Goal: Task Accomplishment & Management: Manage account settings

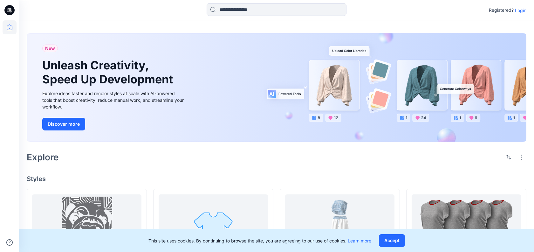
click at [520, 9] on p "Login" at bounding box center [520, 10] width 11 height 7
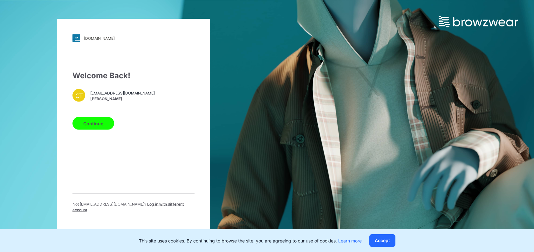
click at [96, 127] on button "Continue" at bounding box center [93, 123] width 42 height 13
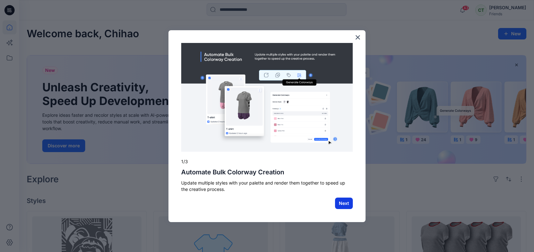
click at [345, 205] on button "Next" at bounding box center [344, 202] width 18 height 11
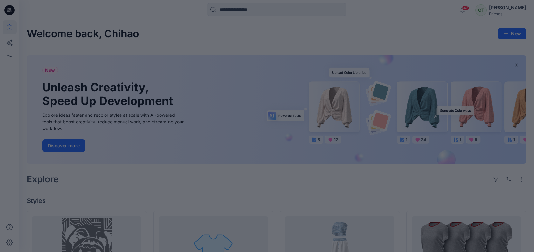
click at [253, 175] on div at bounding box center [267, 126] width 534 height 252
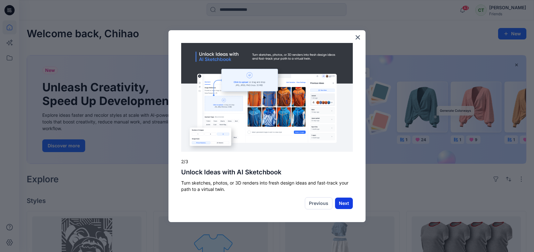
click at [345, 201] on button "Next" at bounding box center [344, 202] width 18 height 11
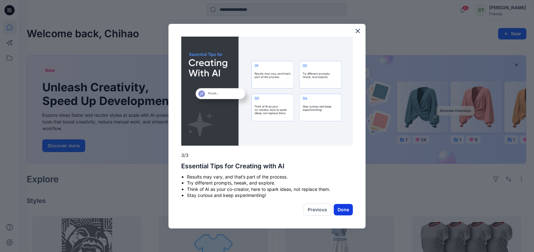
click at [343, 213] on button "Done" at bounding box center [343, 209] width 19 height 11
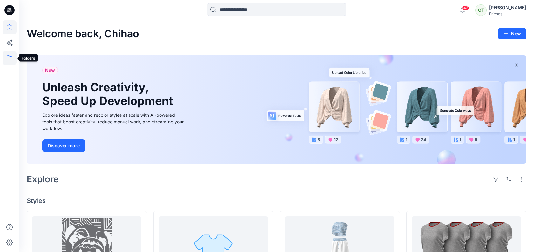
click at [12, 61] on icon at bounding box center [10, 58] width 14 height 14
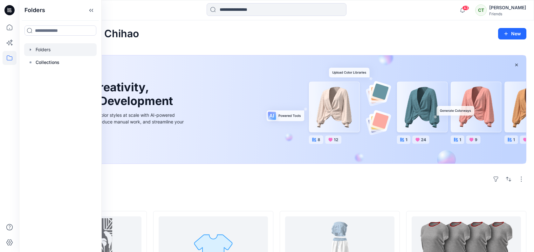
click at [36, 48] on div at bounding box center [60, 49] width 72 height 13
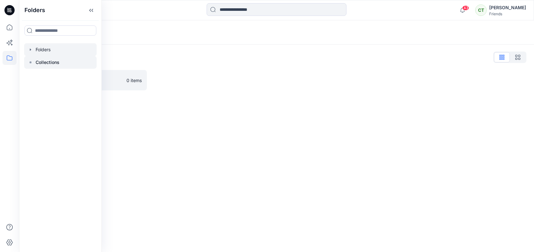
click at [37, 64] on p "Collections" at bounding box center [48, 62] width 24 height 8
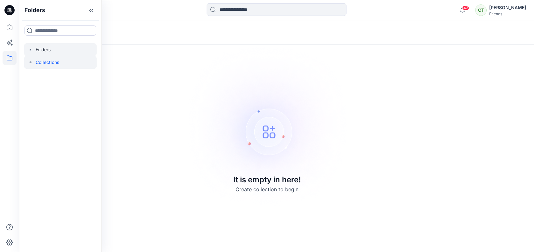
click at [28, 51] on icon "button" at bounding box center [30, 49] width 5 height 5
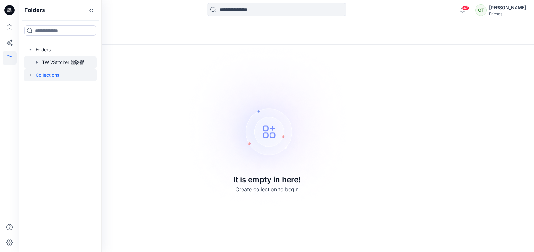
click at [62, 63] on div at bounding box center [60, 62] width 72 height 13
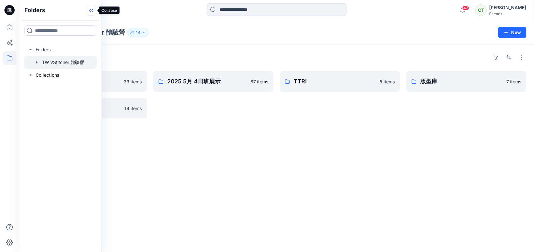
click at [92, 10] on icon at bounding box center [91, 10] width 10 height 10
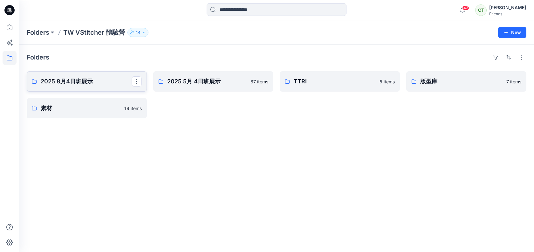
click at [103, 83] on p "2025 8月4日班展示" at bounding box center [86, 81] width 91 height 9
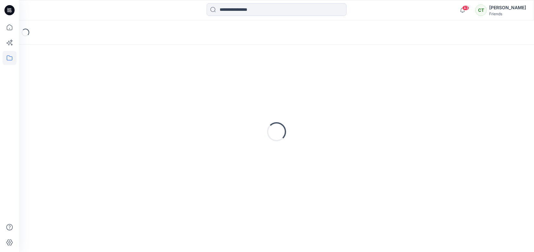
click at [103, 83] on div "Loading..." at bounding box center [276, 131] width 499 height 159
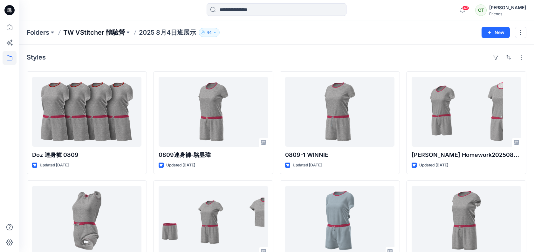
click at [115, 32] on p "TW VStitcher 體驗營" at bounding box center [94, 32] width 62 height 9
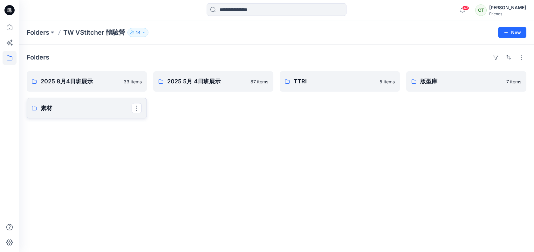
click at [80, 108] on p "素材" at bounding box center [86, 108] width 91 height 9
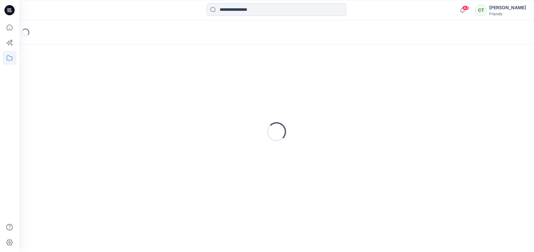
click at [80, 108] on div "Loading..." at bounding box center [276, 131] width 499 height 159
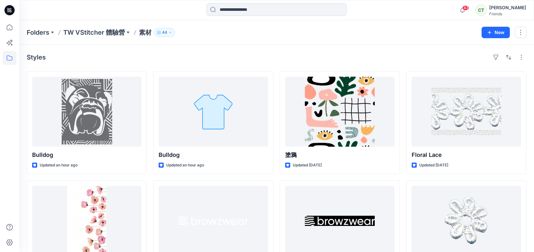
click at [517, 9] on div "[PERSON_NAME]" at bounding box center [507, 8] width 37 height 8
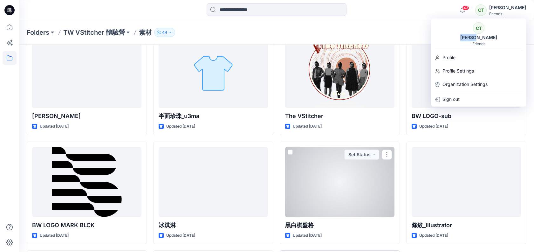
scroll to position [256, 0]
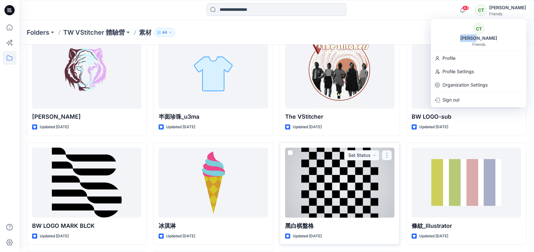
click at [385, 155] on button "button" at bounding box center [387, 155] width 10 height 10
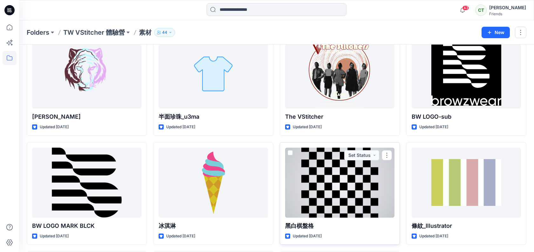
click at [386, 178] on div at bounding box center [339, 182] width 109 height 70
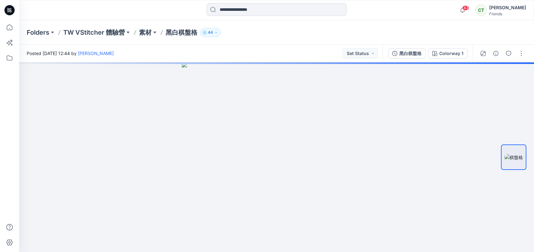
scroll to position [256, 0]
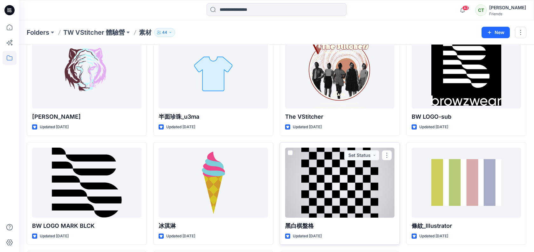
click at [290, 153] on span at bounding box center [289, 152] width 5 height 5
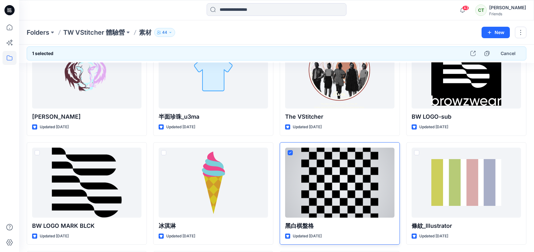
click at [390, 153] on div at bounding box center [339, 182] width 109 height 70
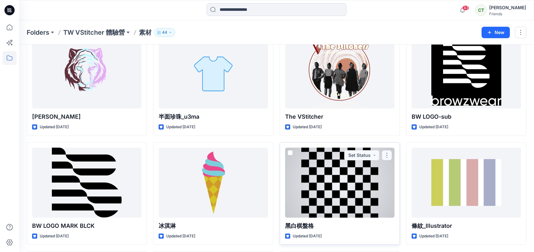
click at [389, 153] on button "button" at bounding box center [387, 155] width 10 height 10
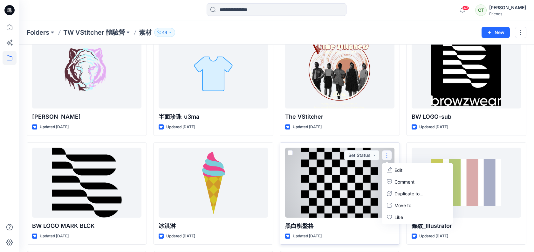
click at [353, 170] on div at bounding box center [339, 182] width 109 height 70
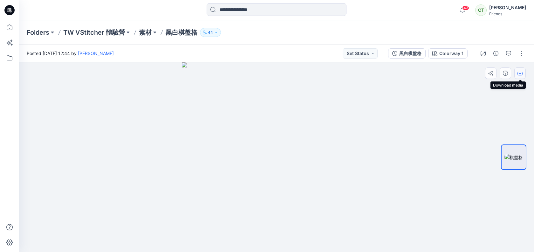
click at [520, 76] on button "button" at bounding box center [519, 72] width 11 height 11
click at [145, 30] on p "素材" at bounding box center [145, 32] width 13 height 9
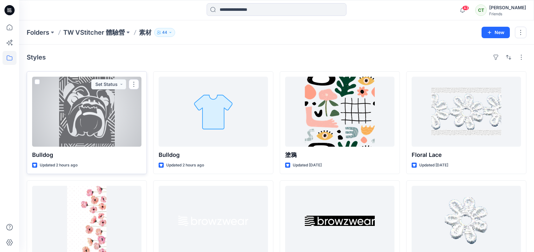
click at [77, 117] on div at bounding box center [86, 112] width 109 height 70
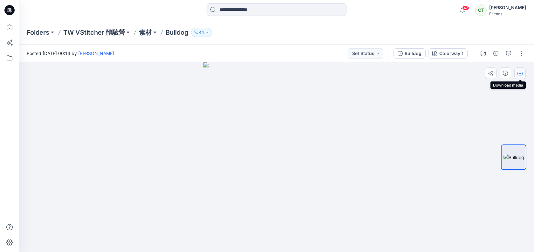
click at [522, 72] on icon "button" at bounding box center [519, 73] width 5 height 3
click at [74, 33] on p "TW VStitcher 體驗營" at bounding box center [94, 32] width 62 height 9
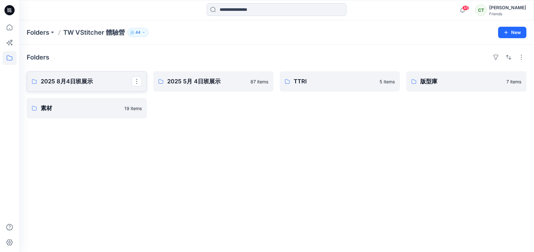
click at [88, 84] on p "2025 8月4日班展示" at bounding box center [86, 81] width 91 height 9
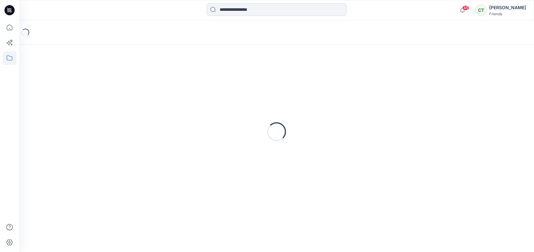
click at [88, 84] on div "Loading..." at bounding box center [276, 131] width 499 height 159
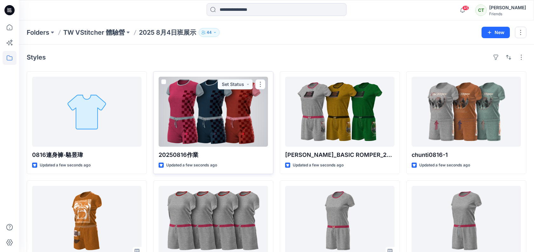
click at [249, 139] on div at bounding box center [213, 112] width 109 height 70
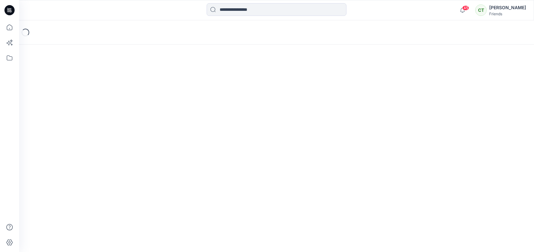
click at [249, 139] on div "Loading..." at bounding box center [276, 135] width 515 height 231
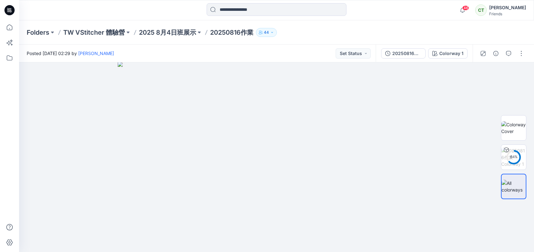
click at [236, 31] on p "20250816作業" at bounding box center [231, 32] width 43 height 9
click at [519, 52] on button "button" at bounding box center [521, 53] width 10 height 10
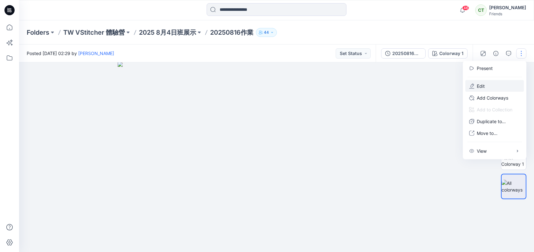
click at [481, 89] on button "Edit" at bounding box center [494, 86] width 58 height 12
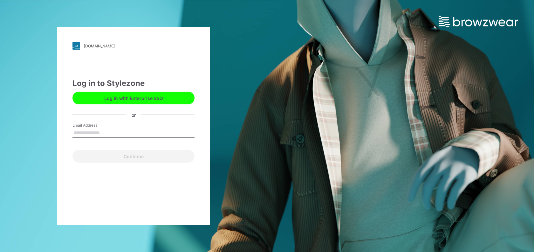
type input "*"
type input "**********"
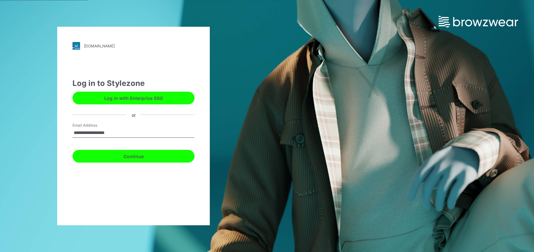
click at [113, 156] on button "Continue" at bounding box center [133, 156] width 122 height 13
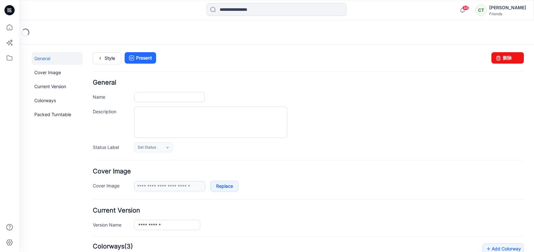
type input "**********"
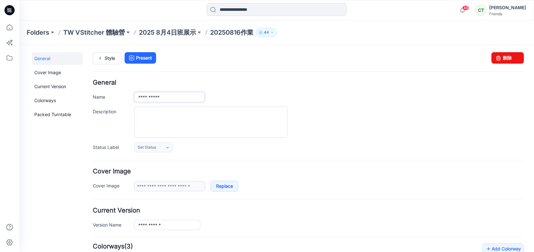
click at [187, 98] on input "**********" at bounding box center [169, 97] width 71 height 10
type input "**********"
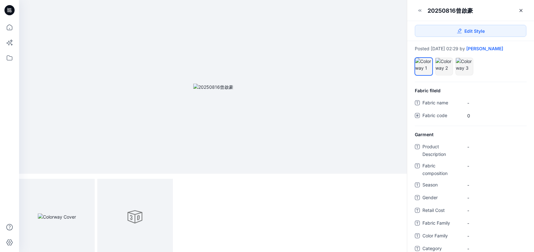
click at [12, 8] on icon at bounding box center [9, 10] width 10 height 10
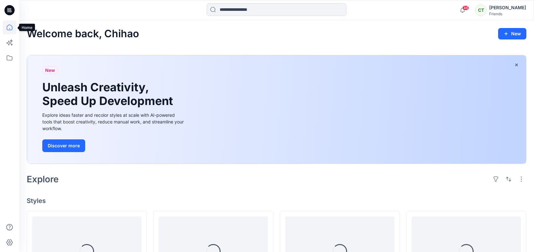
click at [9, 26] on icon at bounding box center [10, 27] width 14 height 14
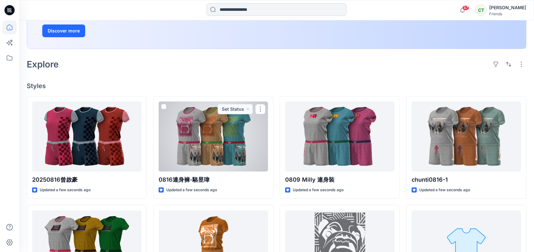
scroll to position [115, 0]
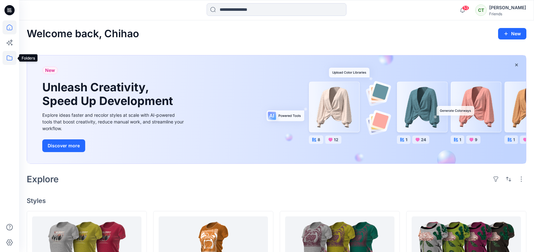
click at [13, 62] on icon at bounding box center [10, 58] width 14 height 14
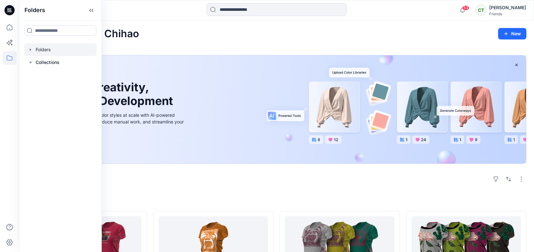
click at [57, 55] on div at bounding box center [60, 49] width 72 height 13
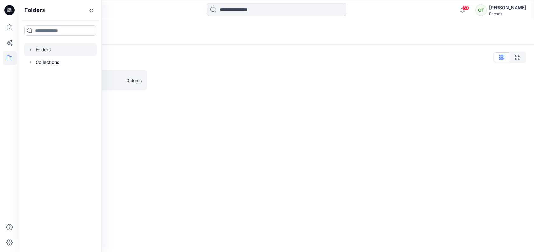
click at [37, 50] on div at bounding box center [60, 49] width 72 height 13
click at [30, 49] on icon "button" at bounding box center [30, 49] width 1 height 2
click at [44, 60] on div at bounding box center [60, 62] width 72 height 13
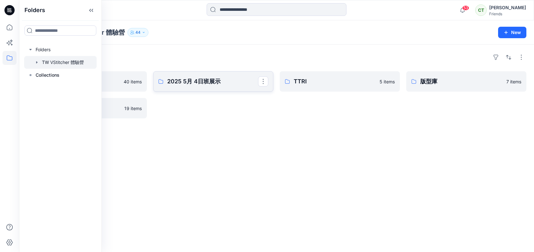
click at [209, 79] on p "2025 5月 4日班展示" at bounding box center [212, 81] width 91 height 9
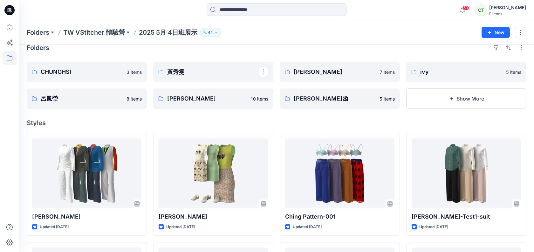
scroll to position [10, 0]
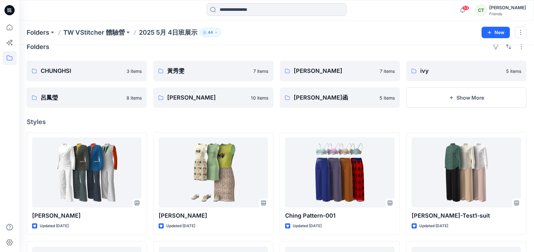
click at [98, 38] on div "Folders TW VStitcher 體驗營 2025 5月 4日班展示 44 New" at bounding box center [276, 32] width 515 height 24
click at [94, 33] on p "TW VStitcher 體驗營" at bounding box center [94, 32] width 62 height 9
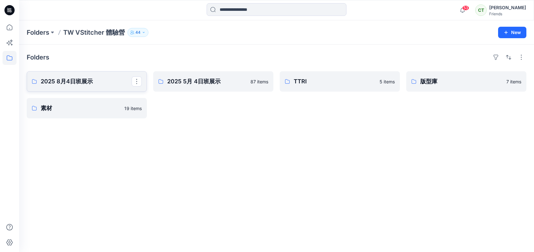
click at [85, 86] on link "2025 8月4日班展示" at bounding box center [87, 81] width 120 height 20
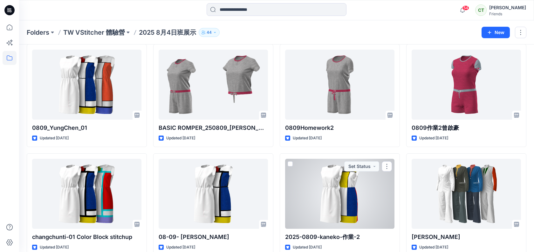
scroll to position [463, 0]
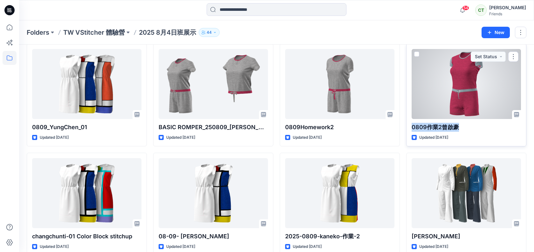
drag, startPoint x: 460, startPoint y: 125, endPoint x: 412, endPoint y: 126, distance: 48.3
click at [412, 126] on p "0809作業2曾啟豪" at bounding box center [465, 127] width 109 height 9
copy p "0809作業2曾啟豪"
click at [515, 58] on button "button" at bounding box center [513, 56] width 10 height 10
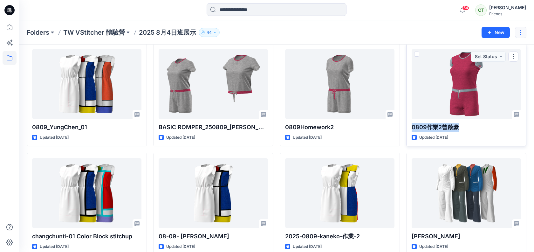
click at [522, 30] on button "button" at bounding box center [520, 32] width 11 height 11
click at [491, 31] on icon "button" at bounding box center [489, 32] width 5 height 5
click at [461, 61] on icon "button" at bounding box center [459, 60] width 5 height 5
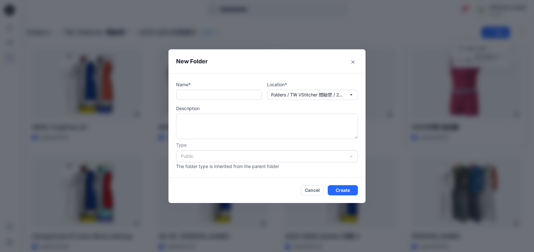
click at [203, 95] on input "text" at bounding box center [219, 95] width 86 height 10
type input "***"
click at [339, 188] on button "Create" at bounding box center [343, 190] width 30 height 10
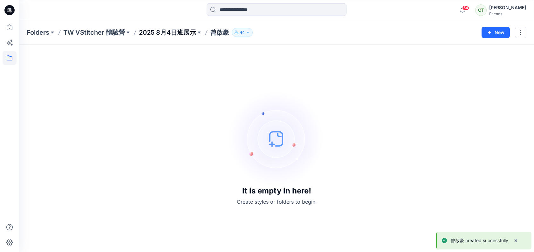
click at [163, 30] on p "2025 8月4日班展示" at bounding box center [167, 32] width 57 height 9
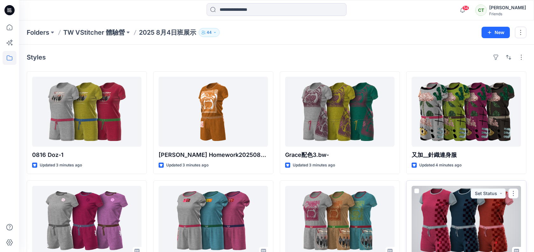
click at [518, 193] on div at bounding box center [465, 221] width 109 height 70
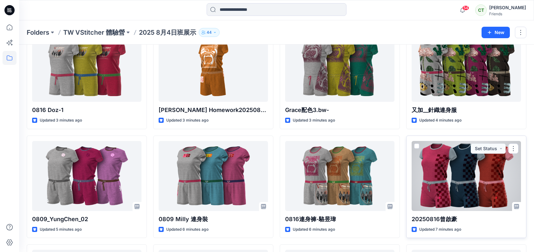
scroll to position [55, 0]
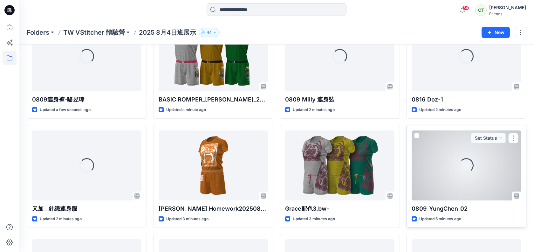
click at [417, 135] on span at bounding box center [416, 135] width 5 height 5
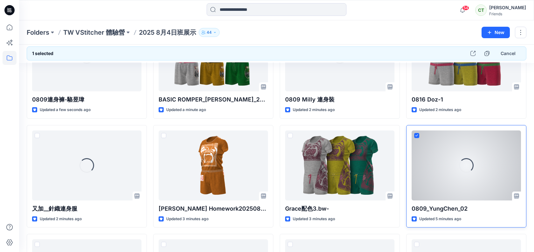
scroll to position [0, 0]
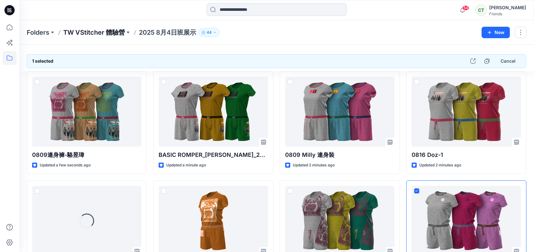
click at [77, 32] on p "TW VStitcher 體驗營" at bounding box center [94, 32] width 62 height 9
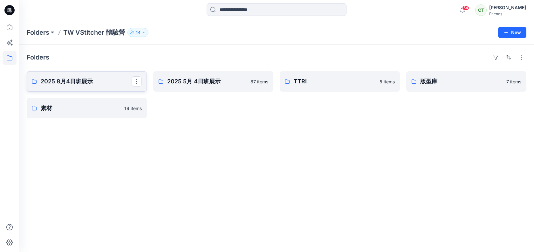
click at [98, 80] on p "2025 8月4日班展示" at bounding box center [86, 81] width 91 height 9
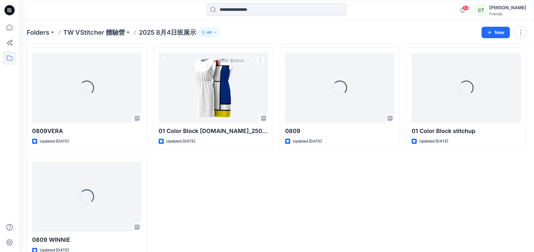
scroll to position [1018, 0]
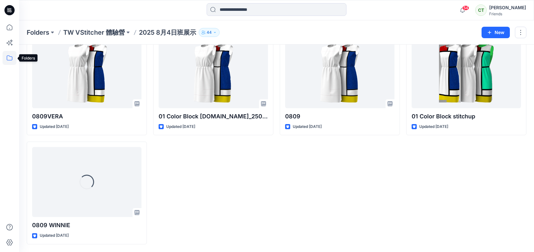
click at [9, 56] on icon at bounding box center [10, 57] width 6 height 5
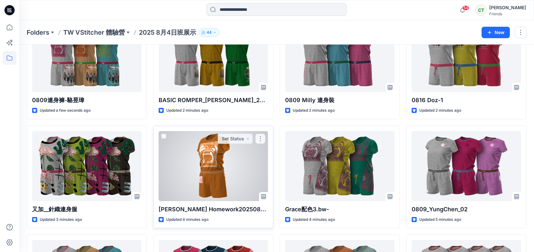
scroll to position [0, 0]
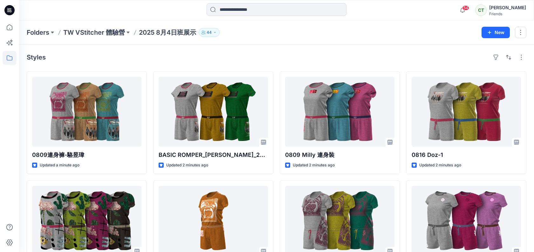
click at [40, 37] on div "Folders TW VStitcher 體驗營 2025 8月4日班展示 44 New" at bounding box center [276, 32] width 515 height 24
click at [40, 30] on p "Folders" at bounding box center [38, 32] width 23 height 9
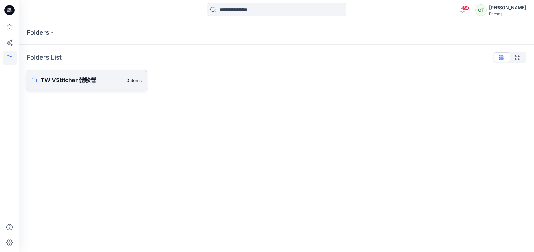
click at [57, 77] on p "TW VStitcher 體驗營" at bounding box center [82, 80] width 82 height 9
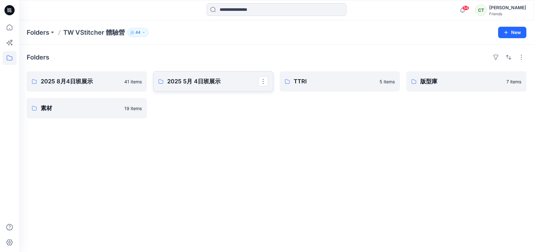
click at [175, 78] on p "2025 5月 4日班展示" at bounding box center [212, 81] width 91 height 9
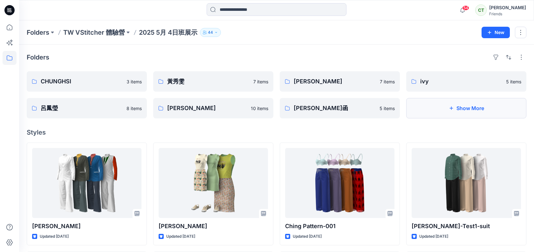
click at [444, 110] on button "Show More" at bounding box center [466, 108] width 120 height 20
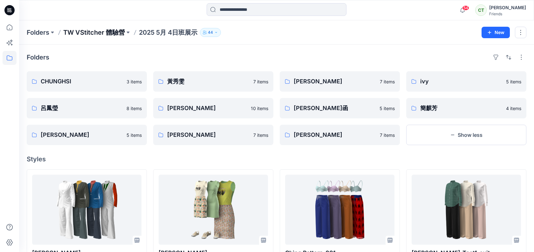
click at [78, 33] on p "TW VStitcher 體驗營" at bounding box center [94, 32] width 62 height 9
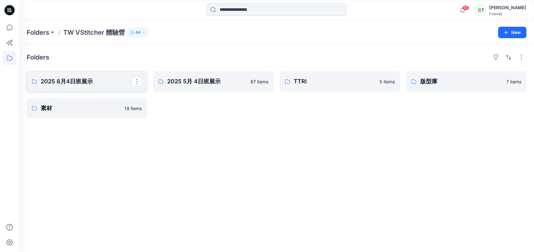
click at [119, 82] on p "2025 8月4日班展示" at bounding box center [86, 81] width 91 height 9
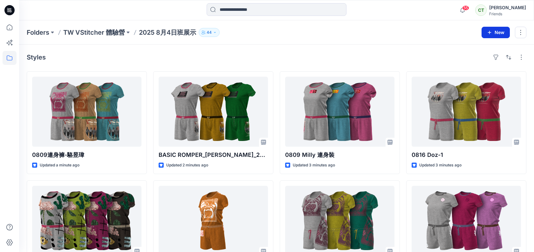
click at [490, 34] on icon "button" at bounding box center [489, 32] width 5 height 5
click at [482, 62] on p "New Folder" at bounding box center [477, 60] width 24 height 7
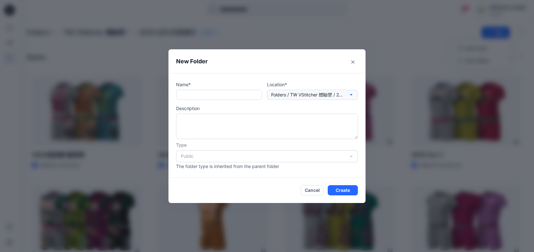
click at [306, 97] on p "Folders / TW VStitcher 體驗營 / 2025 8月4日班展示" at bounding box center [307, 94] width 73 height 7
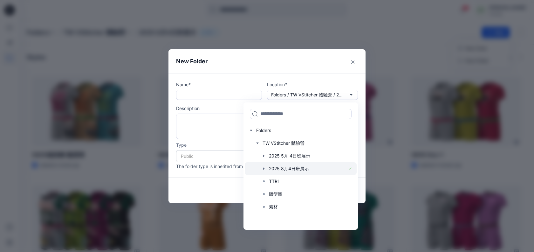
click at [299, 167] on div at bounding box center [301, 168] width 112 height 13
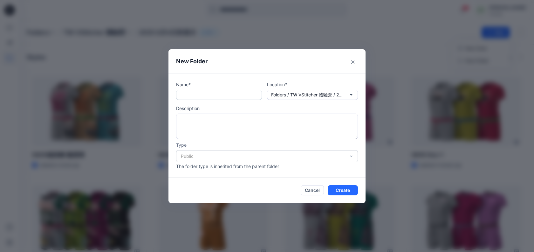
click at [239, 90] on input "text" at bounding box center [219, 95] width 86 height 10
type input "***"
click at [342, 188] on button "Create" at bounding box center [343, 190] width 30 height 10
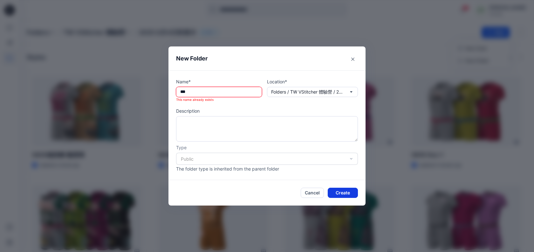
click at [345, 195] on button "Create" at bounding box center [343, 192] width 30 height 10
drag, startPoint x: 214, startPoint y: 101, endPoint x: 192, endPoint y: 101, distance: 22.9
click at [192, 101] on p "This name already exists" at bounding box center [219, 99] width 86 height 5
click at [352, 60] on icon "Close" at bounding box center [352, 58] width 3 height 3
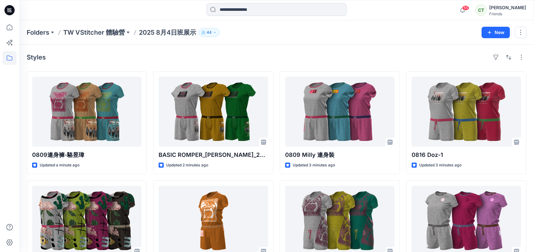
click at [92, 37] on p "TW VStitcher 體驗營" at bounding box center [94, 32] width 62 height 9
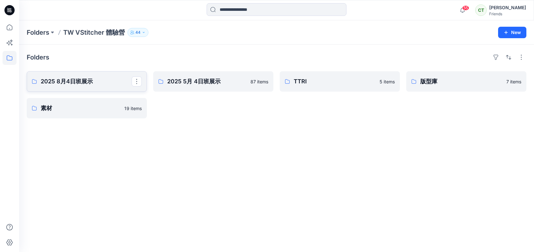
click at [106, 79] on p "2025 8月4日班展示" at bounding box center [86, 81] width 91 height 9
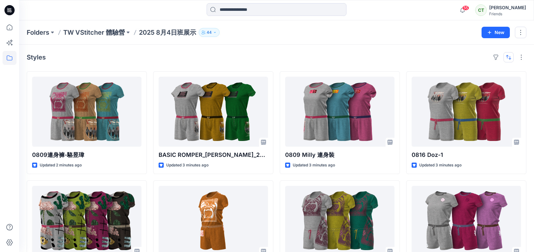
click at [510, 57] on button "button" at bounding box center [508, 57] width 10 height 10
click at [520, 57] on button "button" at bounding box center [521, 57] width 10 height 10
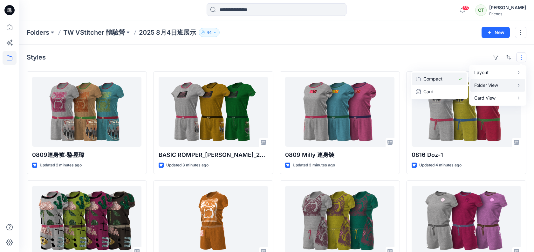
click at [449, 78] on p "Compact" at bounding box center [439, 79] width 32 height 8
click at [490, 84] on p "Folder View" at bounding box center [494, 85] width 40 height 8
click at [286, 53] on div "Styles Layout Grid Large Grid Folder View Compact Card Card View Card Info" at bounding box center [276, 57] width 499 height 10
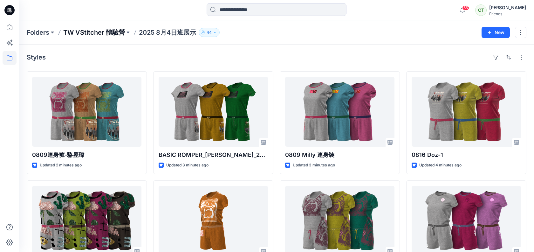
click at [107, 32] on p "TW VStitcher 體驗營" at bounding box center [94, 32] width 62 height 9
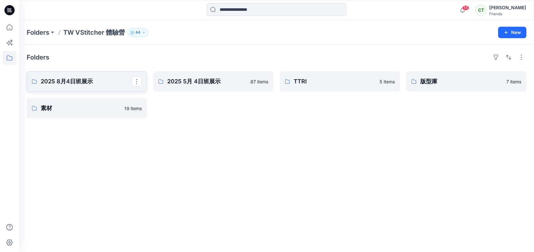
click at [96, 79] on p "2025 8月4日班展示" at bounding box center [86, 81] width 91 height 9
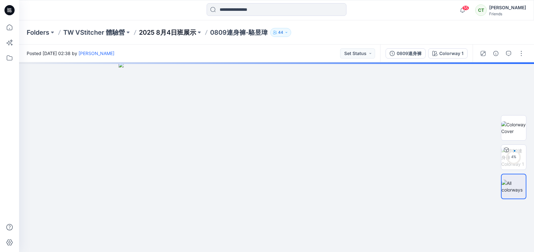
click at [168, 33] on p "2025 8月4日班展示" at bounding box center [167, 32] width 57 height 9
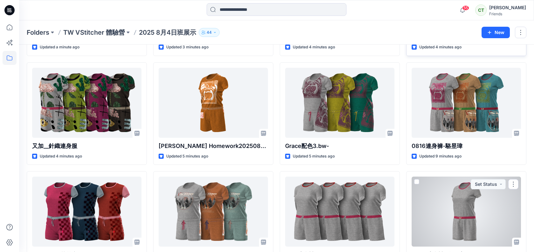
scroll to position [190, 0]
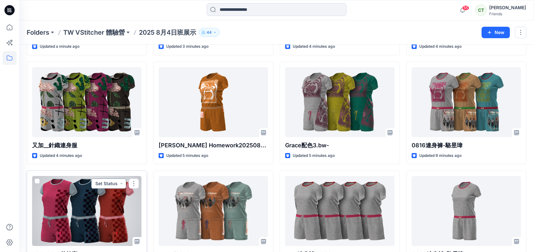
click at [121, 184] on button "Set Status" at bounding box center [108, 183] width 35 height 10
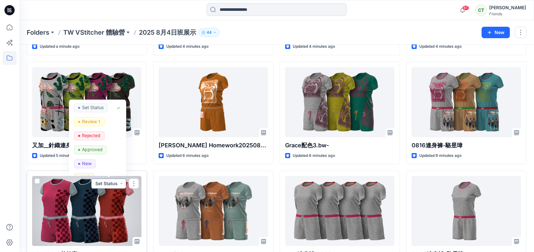
click at [121, 184] on button "Set Status" at bounding box center [108, 183] width 35 height 10
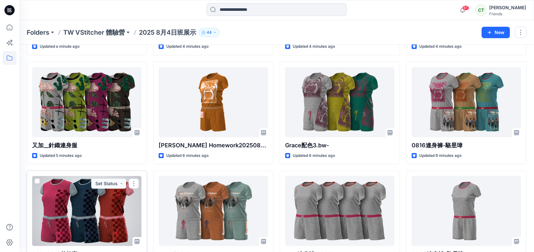
click at [36, 178] on span at bounding box center [37, 180] width 5 height 5
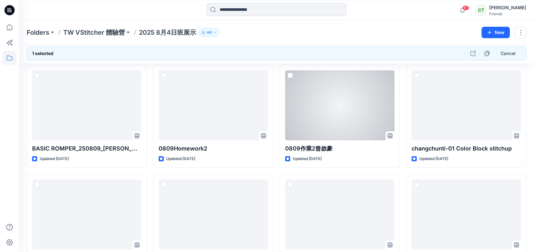
scroll to position [513, 0]
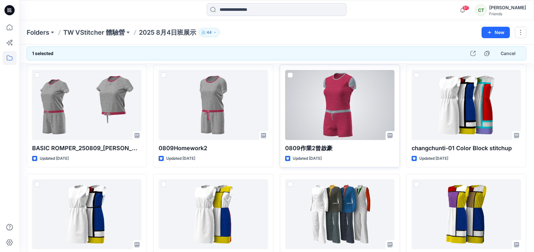
click at [291, 75] on span at bounding box center [289, 74] width 5 height 5
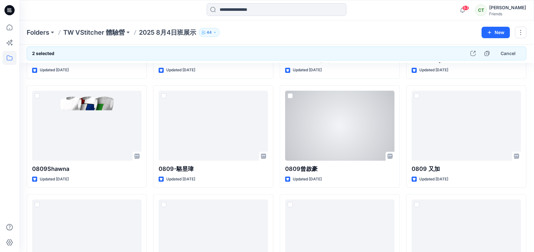
scroll to position [819, 0]
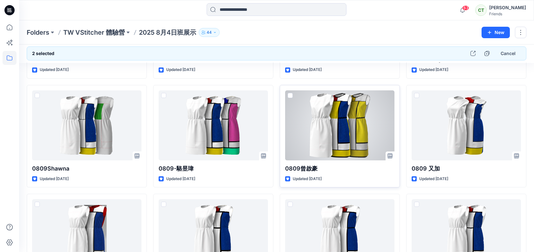
click at [291, 96] on span at bounding box center [289, 95] width 5 height 5
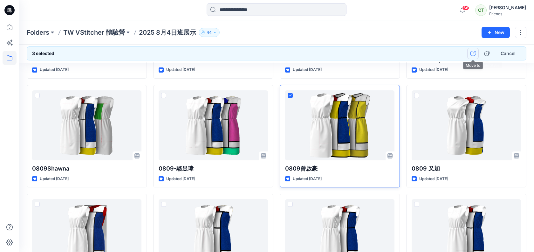
click at [472, 55] on icon "button" at bounding box center [472, 53] width 5 height 5
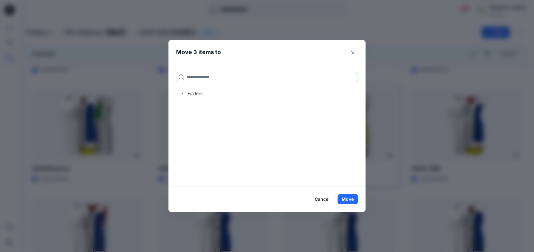
click at [253, 77] on input at bounding box center [267, 77] width 182 height 10
click at [213, 93] on div at bounding box center [267, 93] width 182 height 13
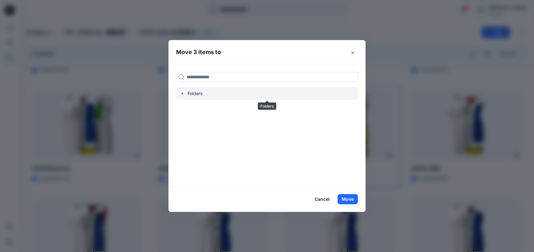
click at [184, 92] on icon "button" at bounding box center [182, 93] width 5 height 5
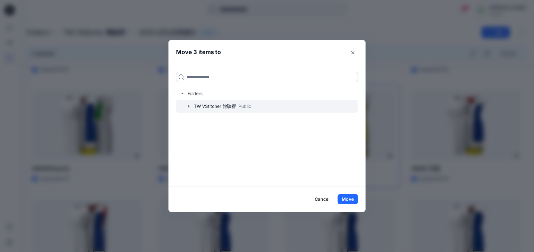
click at [198, 105] on div at bounding box center [267, 106] width 182 height 13
click at [190, 104] on icon "button" at bounding box center [188, 106] width 5 height 5
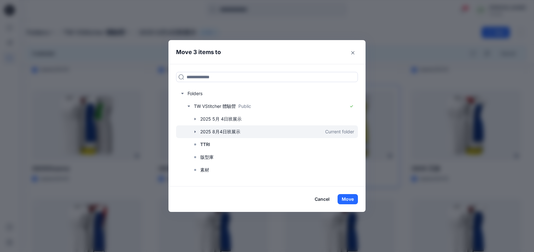
click at [196, 132] on icon "button" at bounding box center [195, 131] width 5 height 5
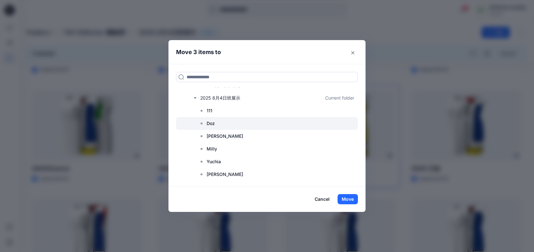
scroll to position [80, 0]
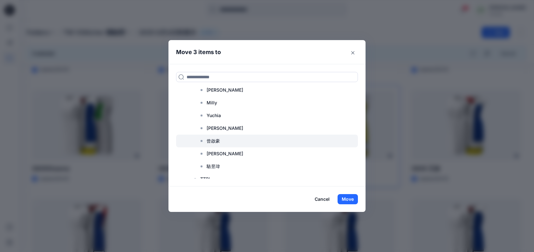
click at [213, 141] on p "曾啟豪" at bounding box center [212, 141] width 13 height 8
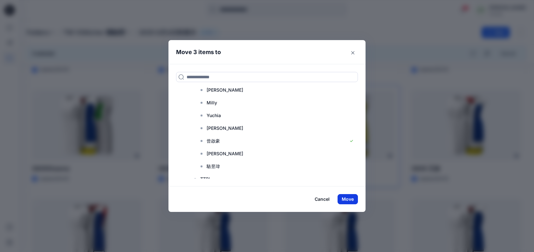
click at [351, 201] on button "Move" at bounding box center [347, 199] width 20 height 10
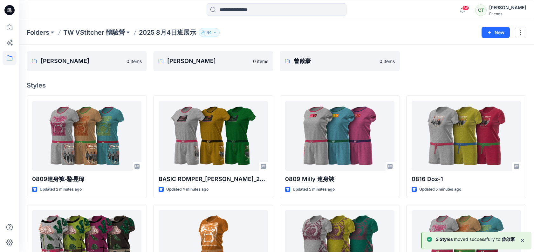
scroll to position [0, 0]
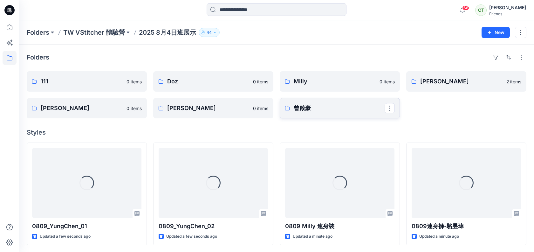
click at [333, 108] on p "曾啟豪" at bounding box center [339, 108] width 91 height 9
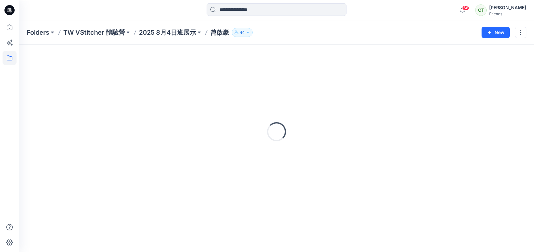
click at [333, 108] on div "Loading..." at bounding box center [276, 131] width 499 height 159
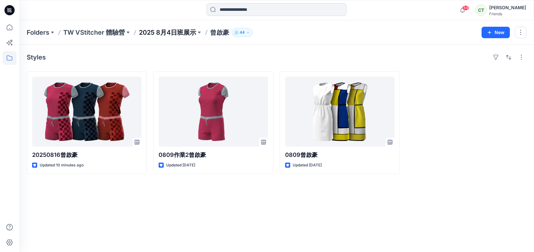
click at [170, 30] on p "2025 8月4日班展示" at bounding box center [167, 32] width 57 height 9
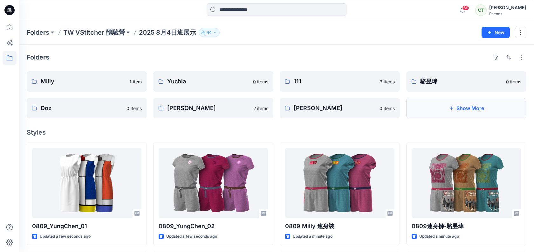
click at [477, 103] on button "Show More" at bounding box center [466, 108] width 120 height 20
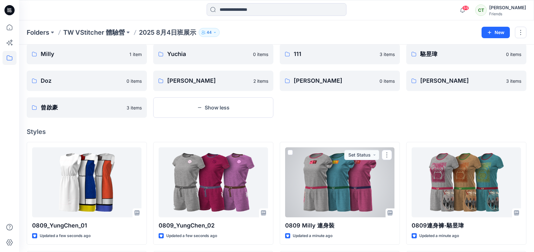
scroll to position [28, 0]
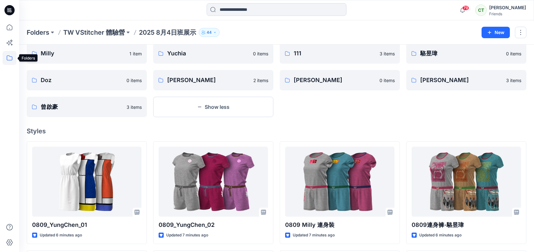
click at [12, 55] on icon at bounding box center [10, 58] width 14 height 14
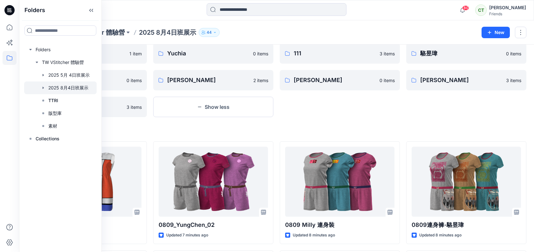
click at [72, 90] on div at bounding box center [60, 87] width 72 height 13
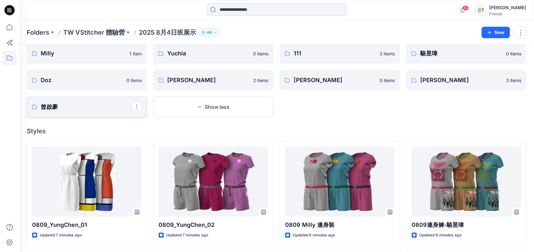
click at [81, 105] on p "曾啟豪" at bounding box center [86, 106] width 91 height 9
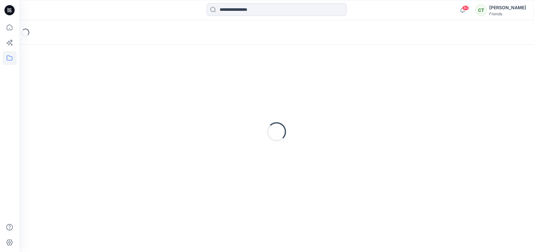
click at [81, 105] on div "Loading..." at bounding box center [276, 131] width 499 height 159
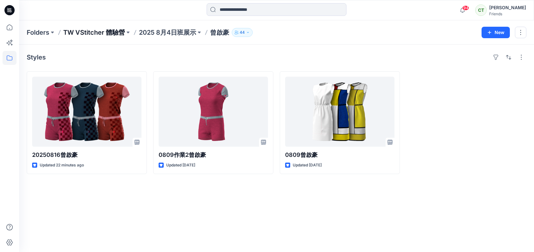
click at [106, 35] on p "TW VStitcher 體驗營" at bounding box center [94, 32] width 62 height 9
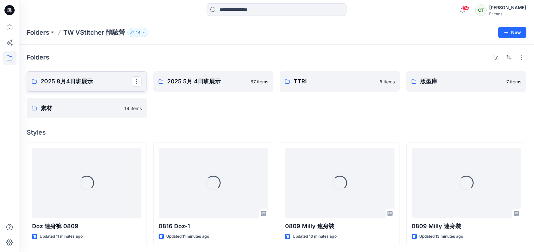
click at [88, 82] on p "2025 8月4日班展示" at bounding box center [86, 81] width 91 height 9
